Goal: Information Seeking & Learning: Learn about a topic

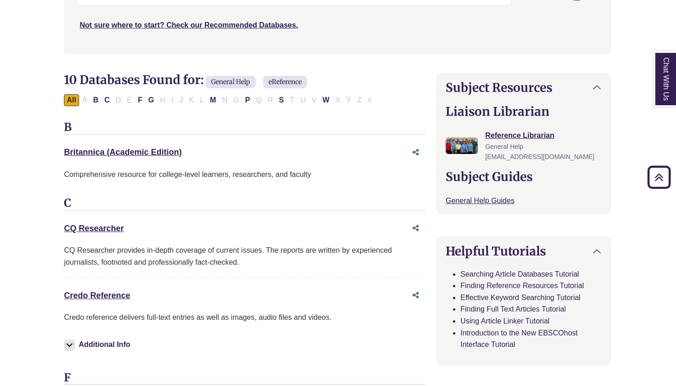
scroll to position [259, 0]
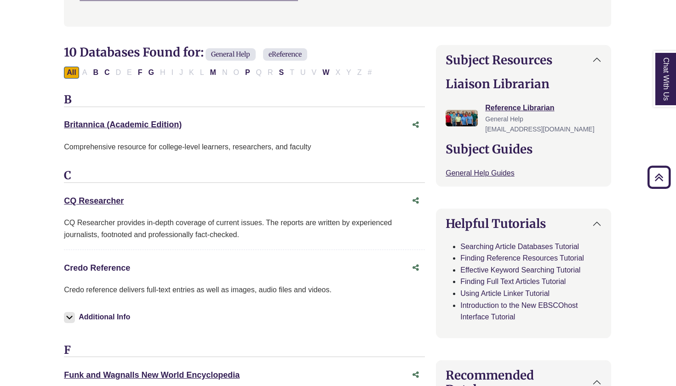
click at [96, 264] on link "Credo Reference This link opens in a new window" at bounding box center [97, 267] width 66 height 9
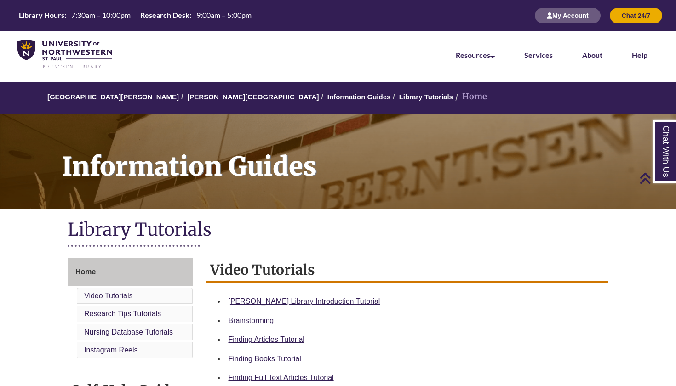
scroll to position [186, 0]
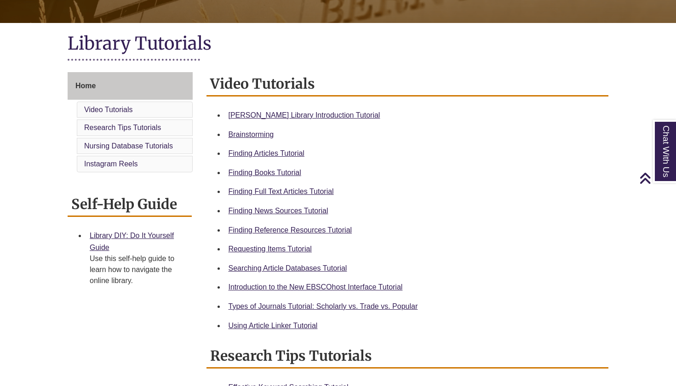
click at [118, 80] on link "Home" at bounding box center [130, 86] width 125 height 28
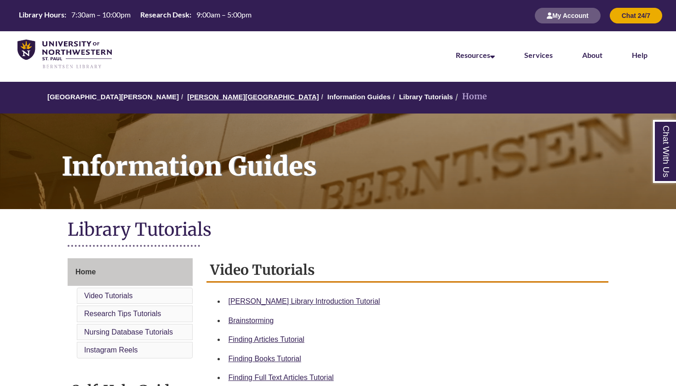
click at [206, 97] on link "[PERSON_NAME][GEOGRAPHIC_DATA]" at bounding box center [252, 97] width 131 height 8
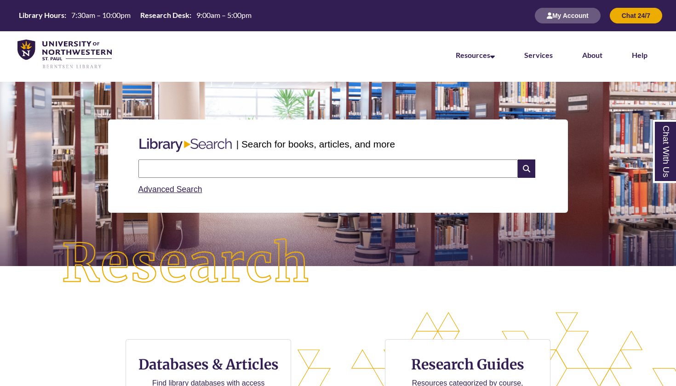
click at [205, 173] on input "text" at bounding box center [327, 168] width 379 height 18
type input "**********"
